Goal: Use online tool/utility: Use online tool/utility

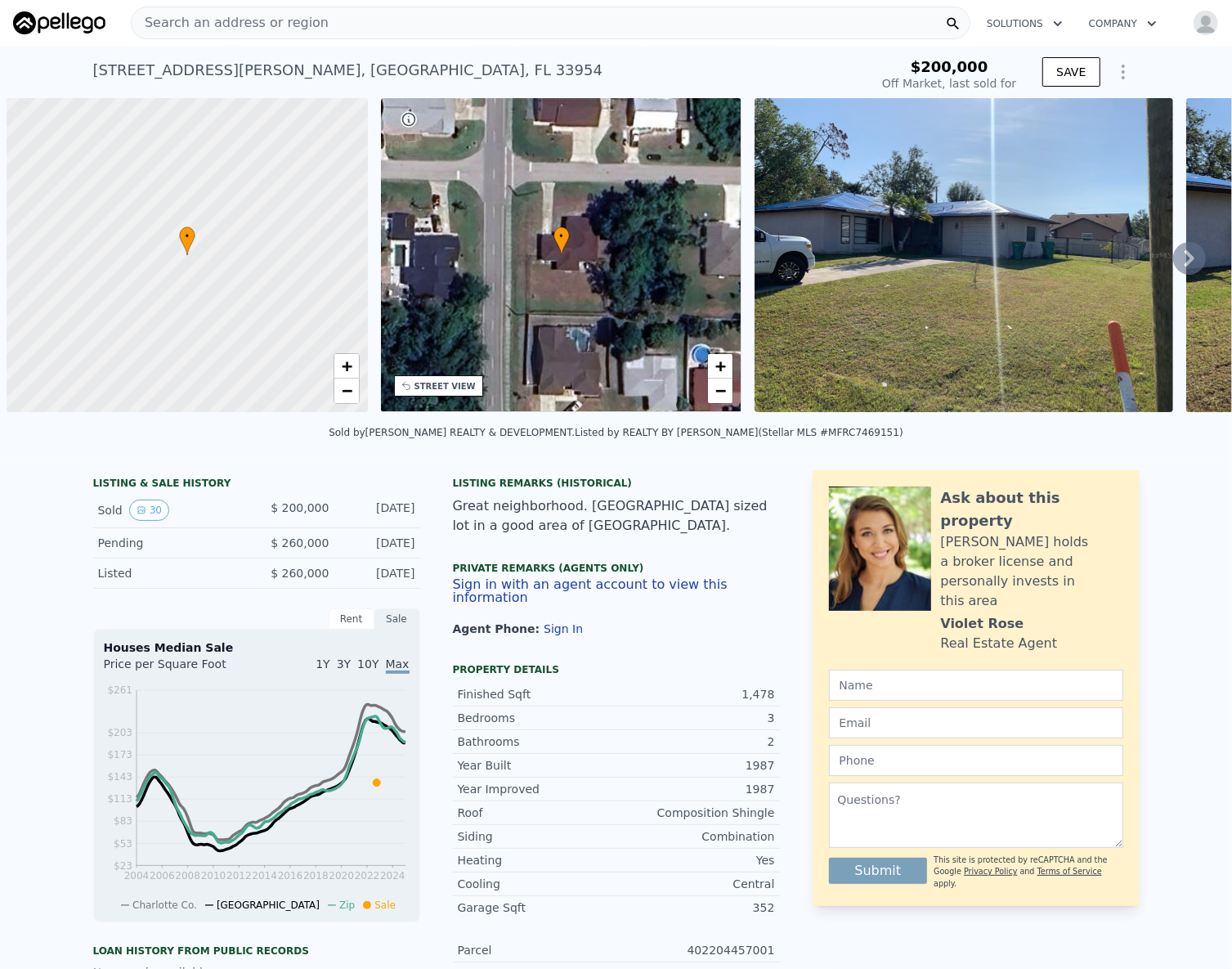
scroll to position [0, 7]
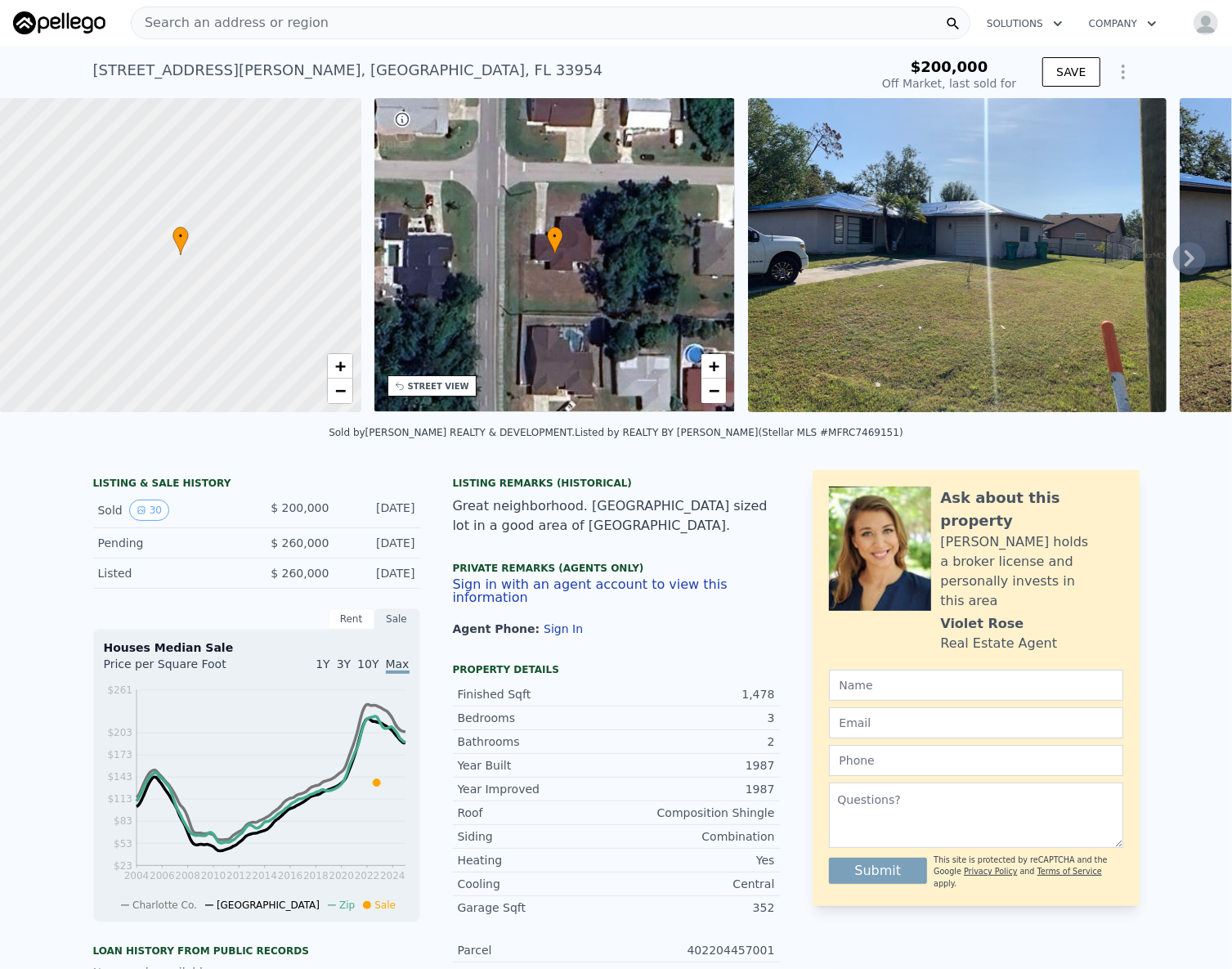
click at [328, 15] on div "Search an address or region" at bounding box center [551, 23] width 840 height 33
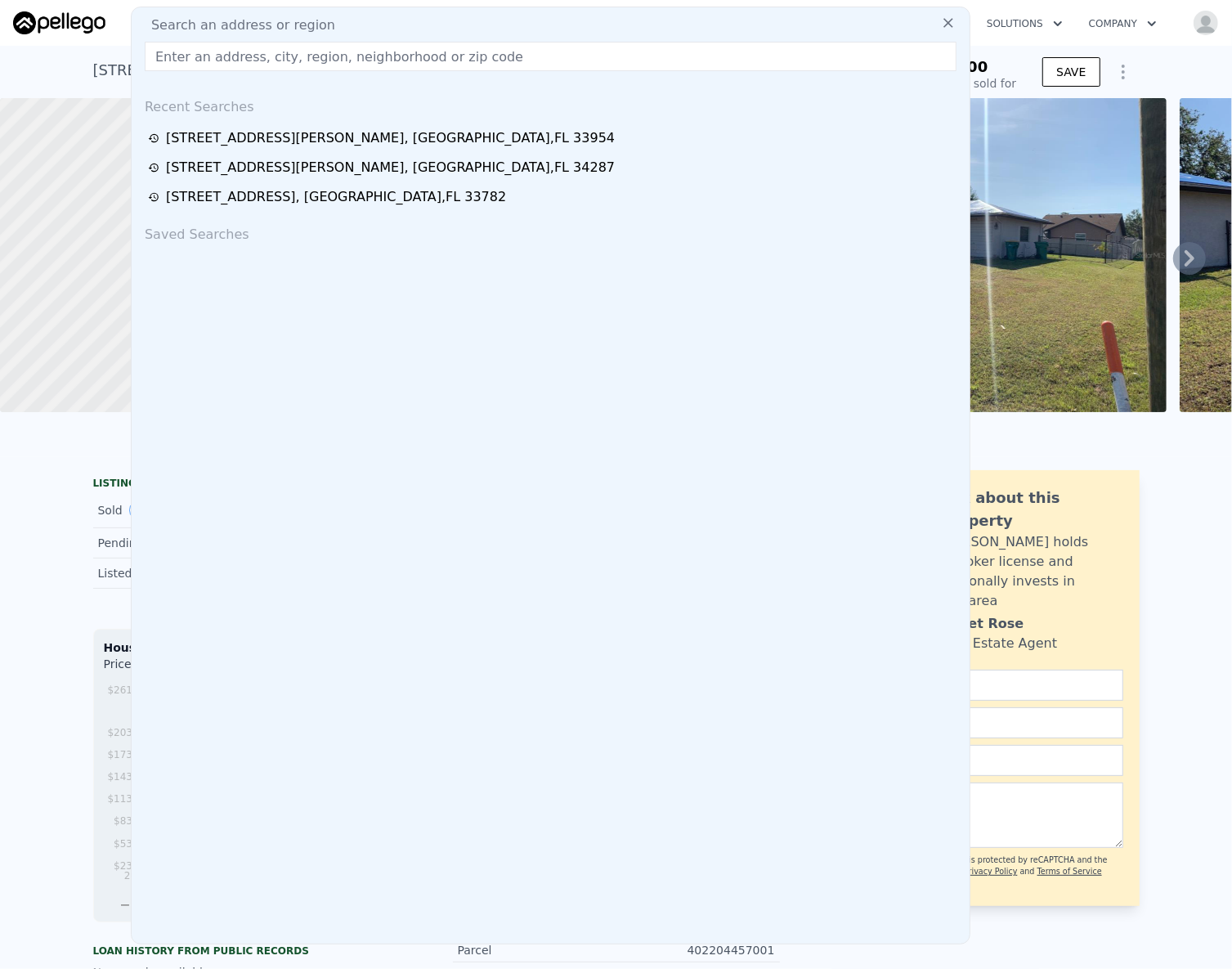
click at [242, 60] on input "text" at bounding box center [551, 56] width 812 height 30
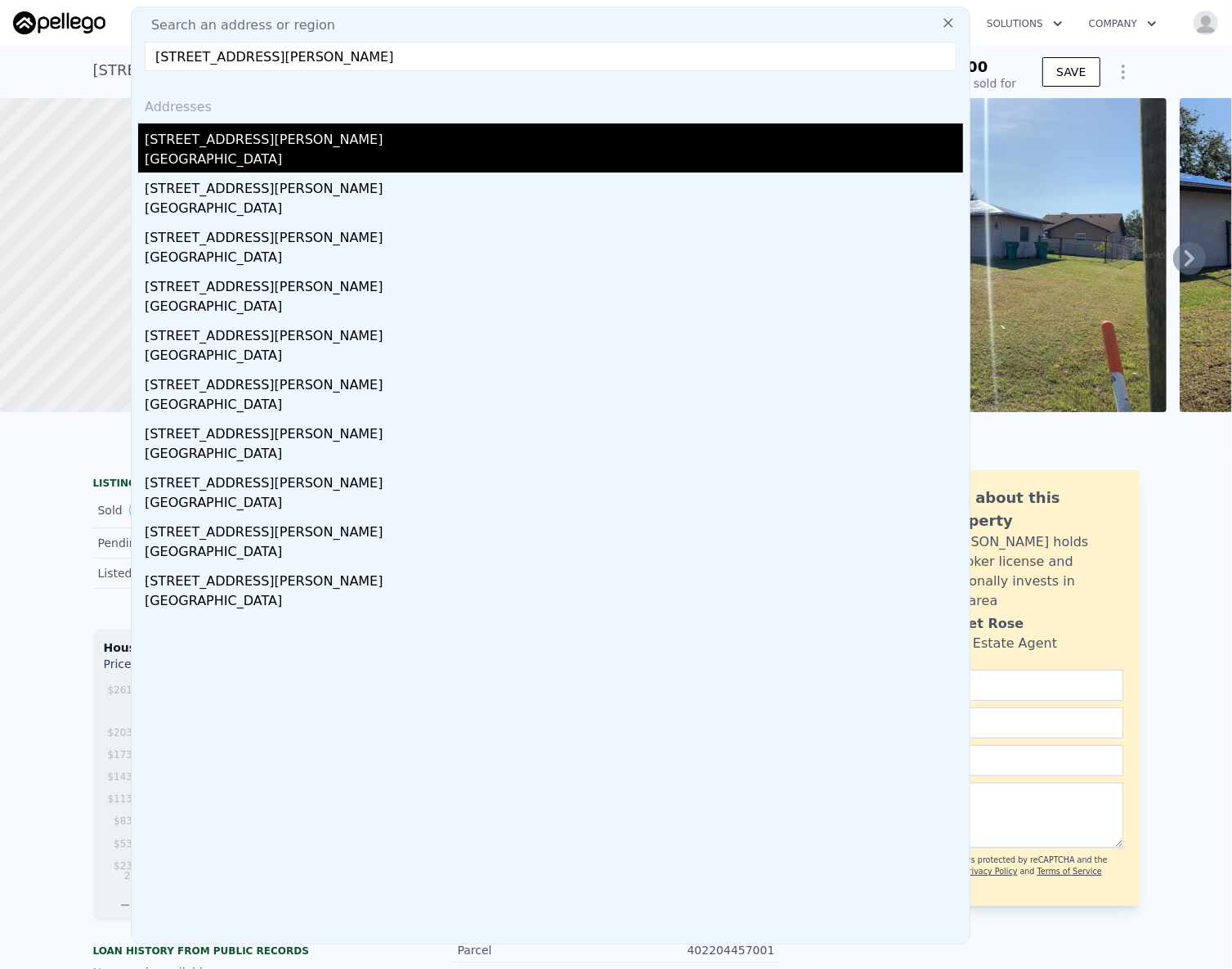
type input "[STREET_ADDRESS][PERSON_NAME]"
click at [206, 144] on div "[STREET_ADDRESS][PERSON_NAME]" at bounding box center [554, 136] width 818 height 26
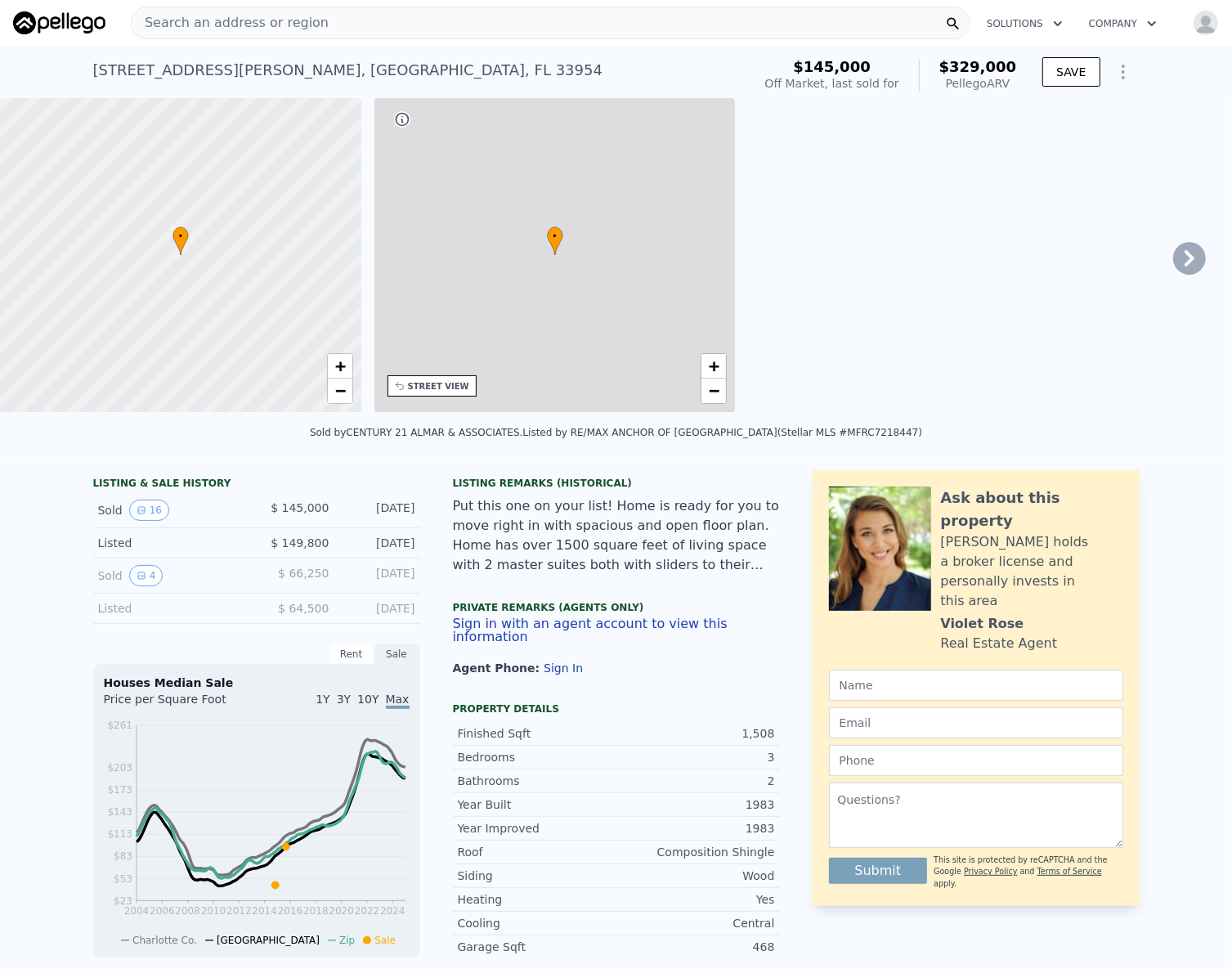
type input "2.5"
type input "1323"
type input "1915"
type input "9998"
type input "13615"
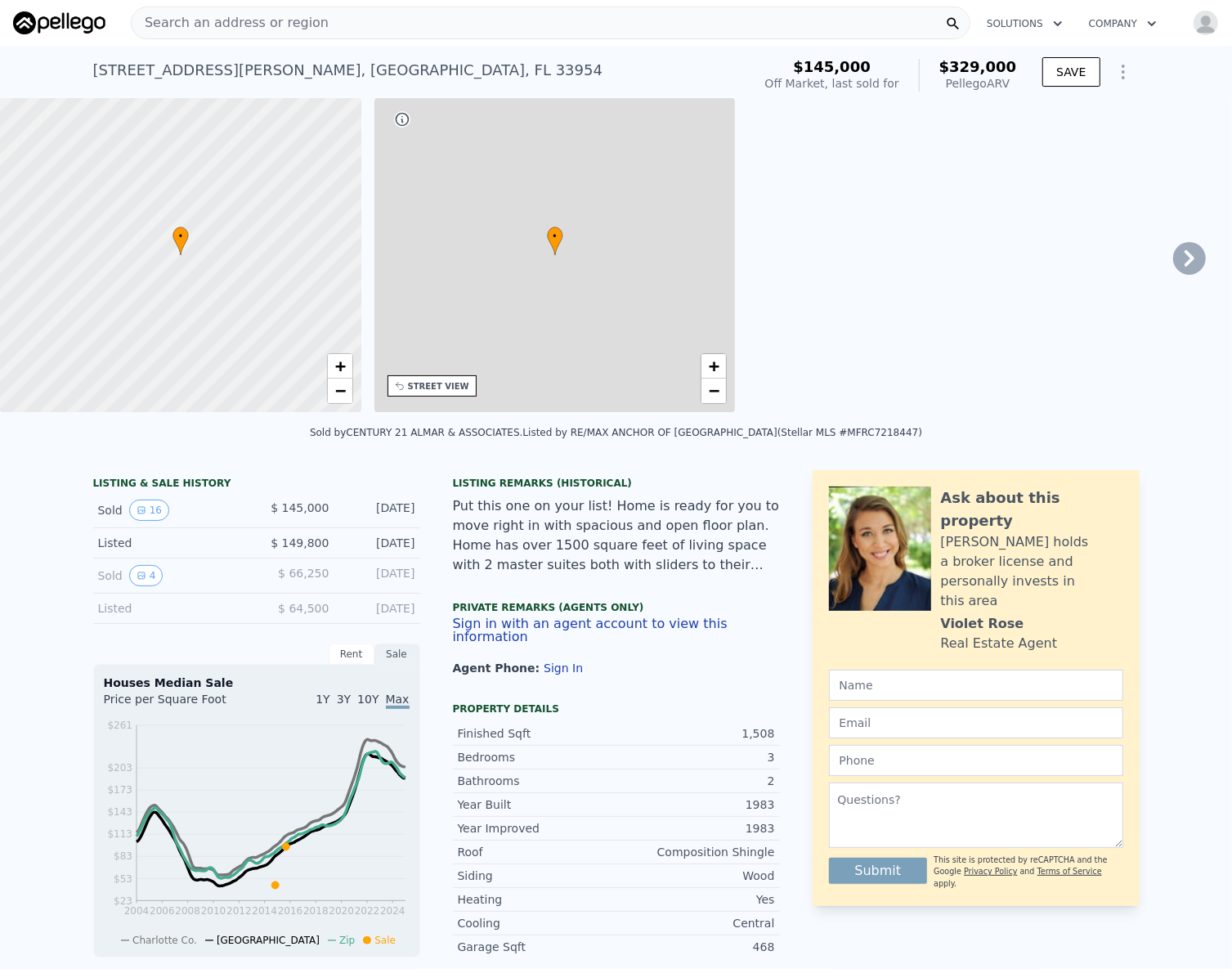
checkbox input "true"
type input "$ 329,000"
type input "$ 153,491"
